Goal: Find specific page/section: Find specific page/section

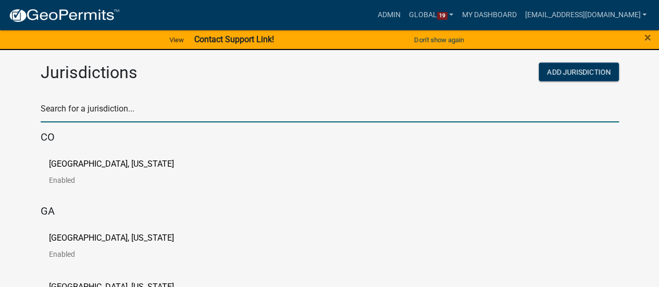
click at [175, 110] on input "text" at bounding box center [330, 111] width 578 height 21
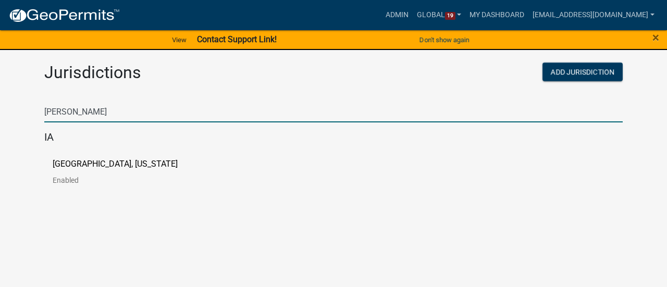
type input "[PERSON_NAME]"
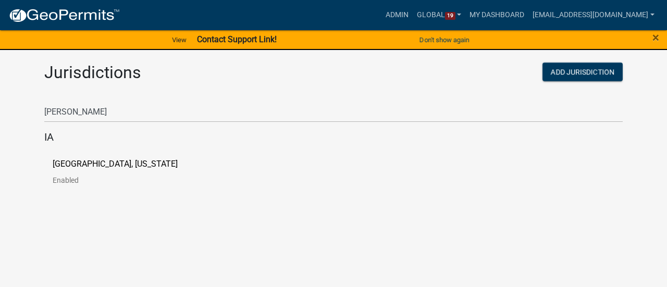
click at [95, 172] on link "[GEOGRAPHIC_DATA], [US_STATE] Enabled" at bounding box center [124, 176] width 142 height 32
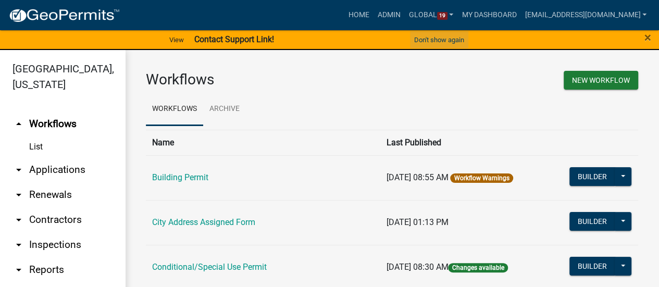
click at [455, 42] on button "Don't show again" at bounding box center [439, 39] width 58 height 17
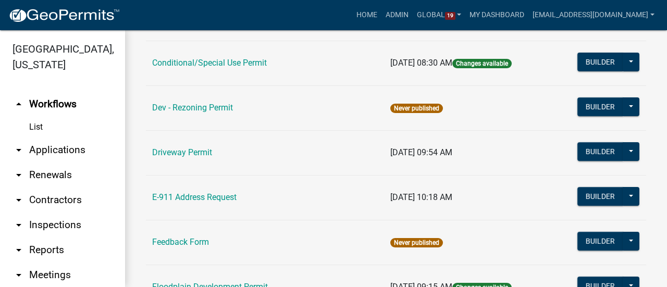
scroll to position [208, 0]
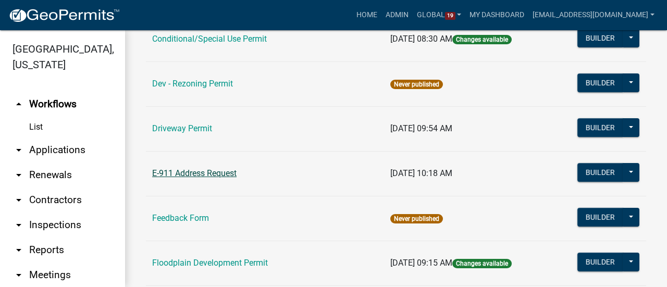
click at [192, 173] on link "E-911 Address Request" at bounding box center [194, 173] width 84 height 10
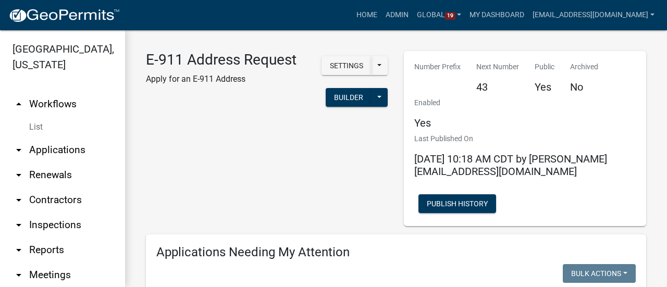
select select "3: 100"
